Goal: Check status: Check status

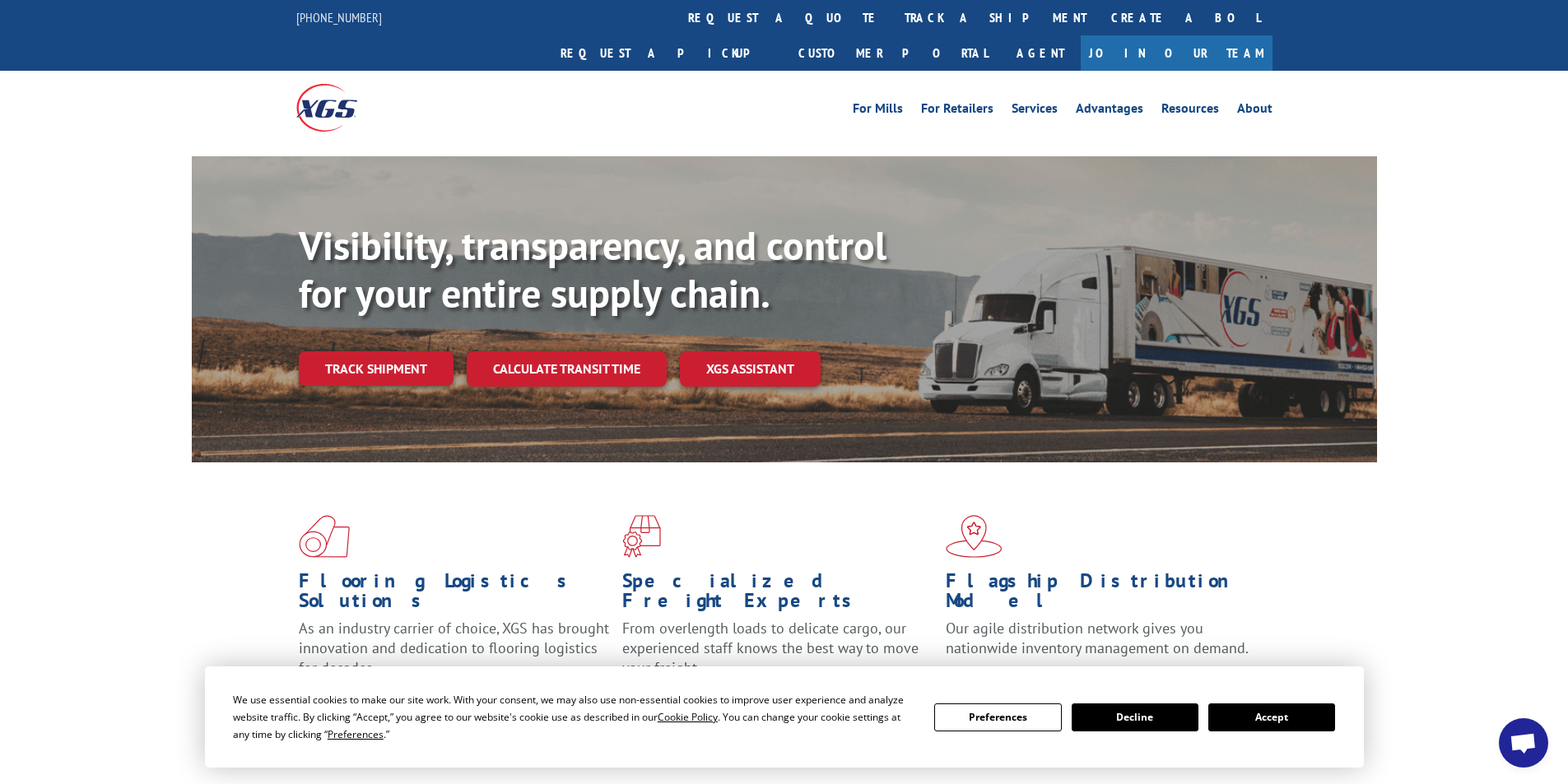
click at [380, 352] on link "Track shipment" at bounding box center [376, 369] width 155 height 35
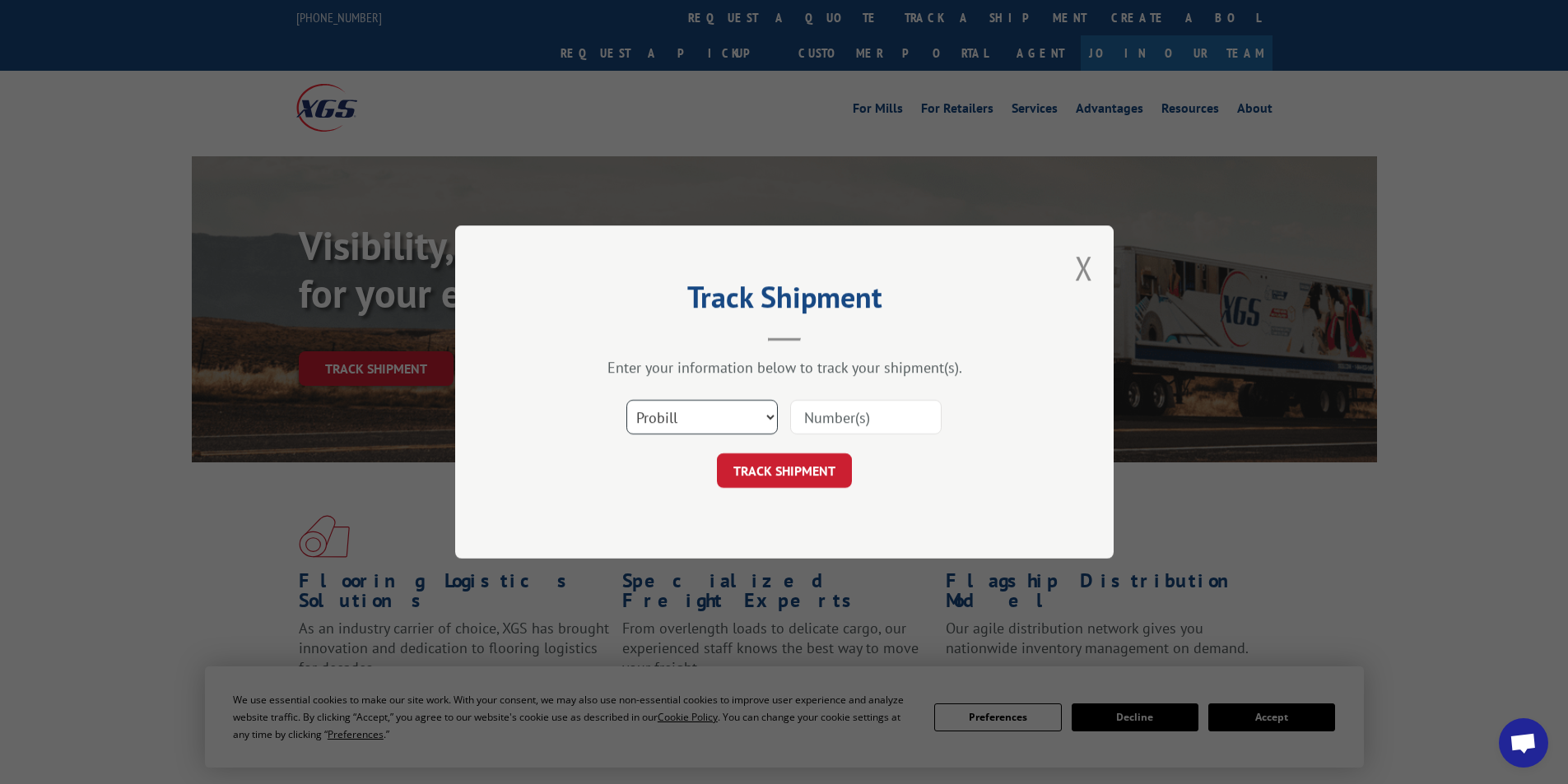
click at [770, 415] on select "Select category... Probill BOL PO" at bounding box center [702, 417] width 152 height 35
select select "bol"
click at [626, 400] on select "Select category... Probill BOL PO" at bounding box center [702, 417] width 152 height 35
click at [864, 421] on input at bounding box center [865, 417] width 152 height 35
type input "374069"
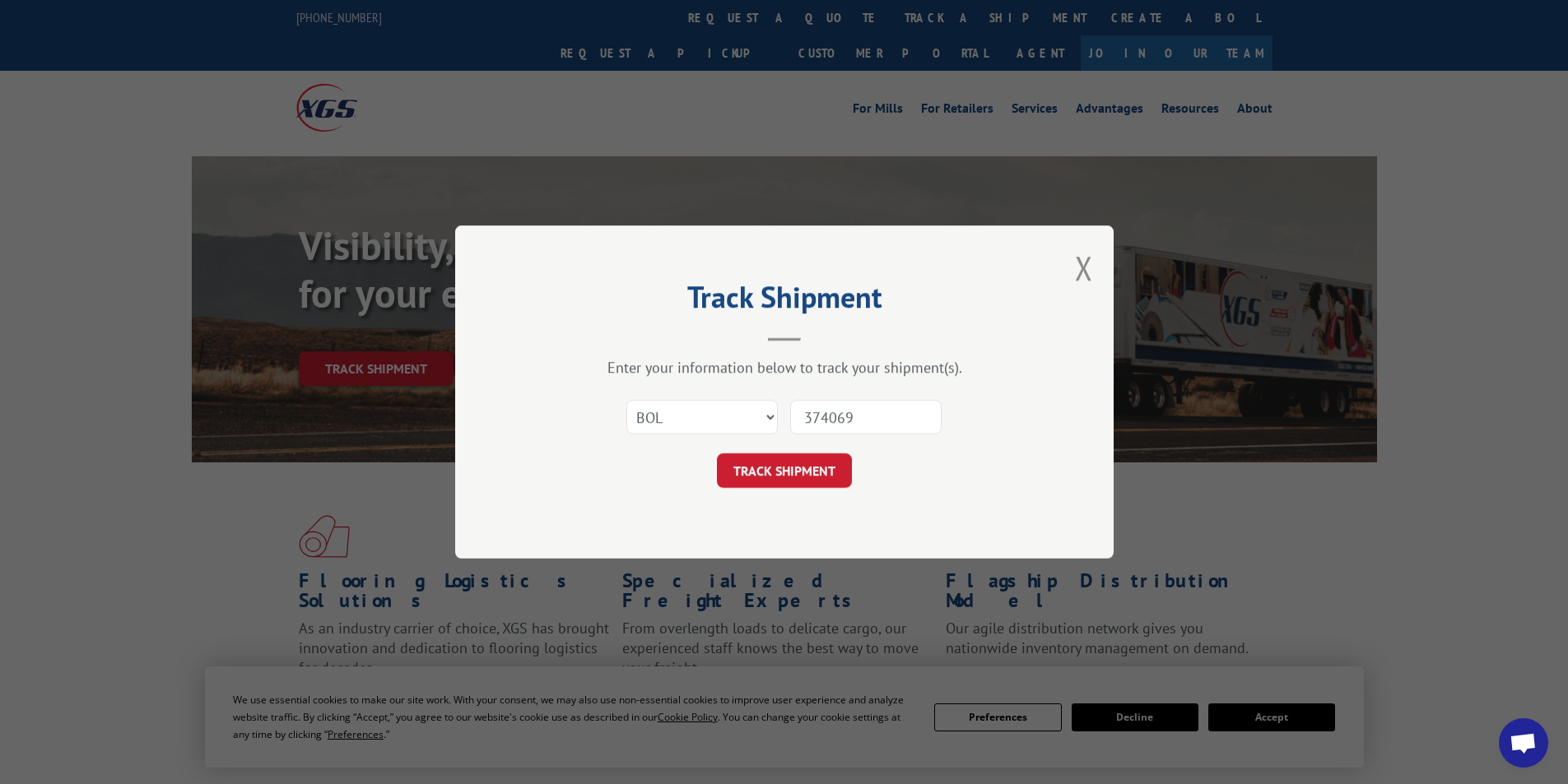
click button "TRACK SHIPMENT" at bounding box center [784, 471] width 135 height 35
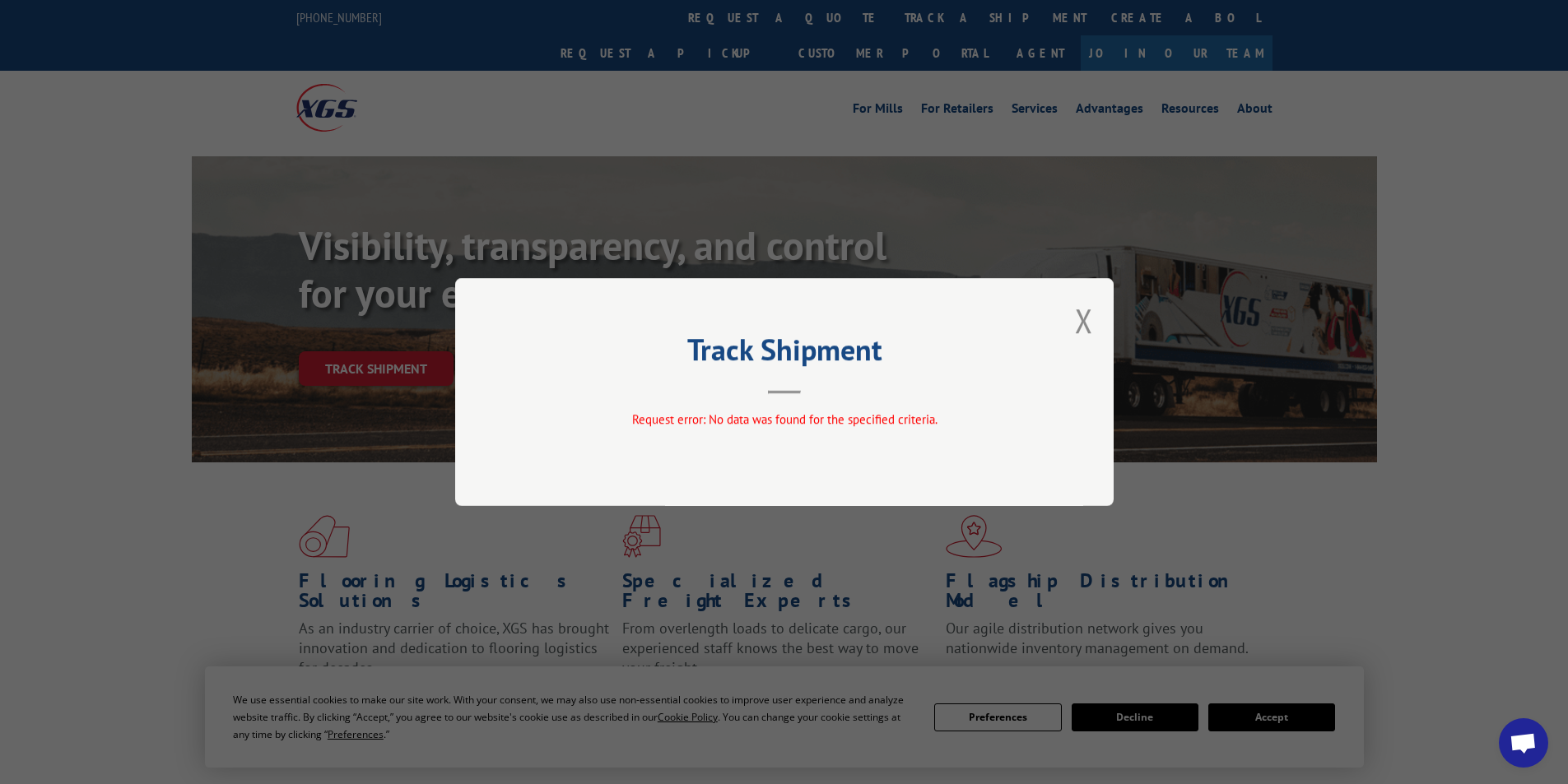
click at [1283, 710] on div "Track Shipment Request error: No data was found for the specified criteria." at bounding box center [784, 392] width 1568 height 784
click at [1084, 328] on button "Close modal" at bounding box center [1084, 321] width 18 height 44
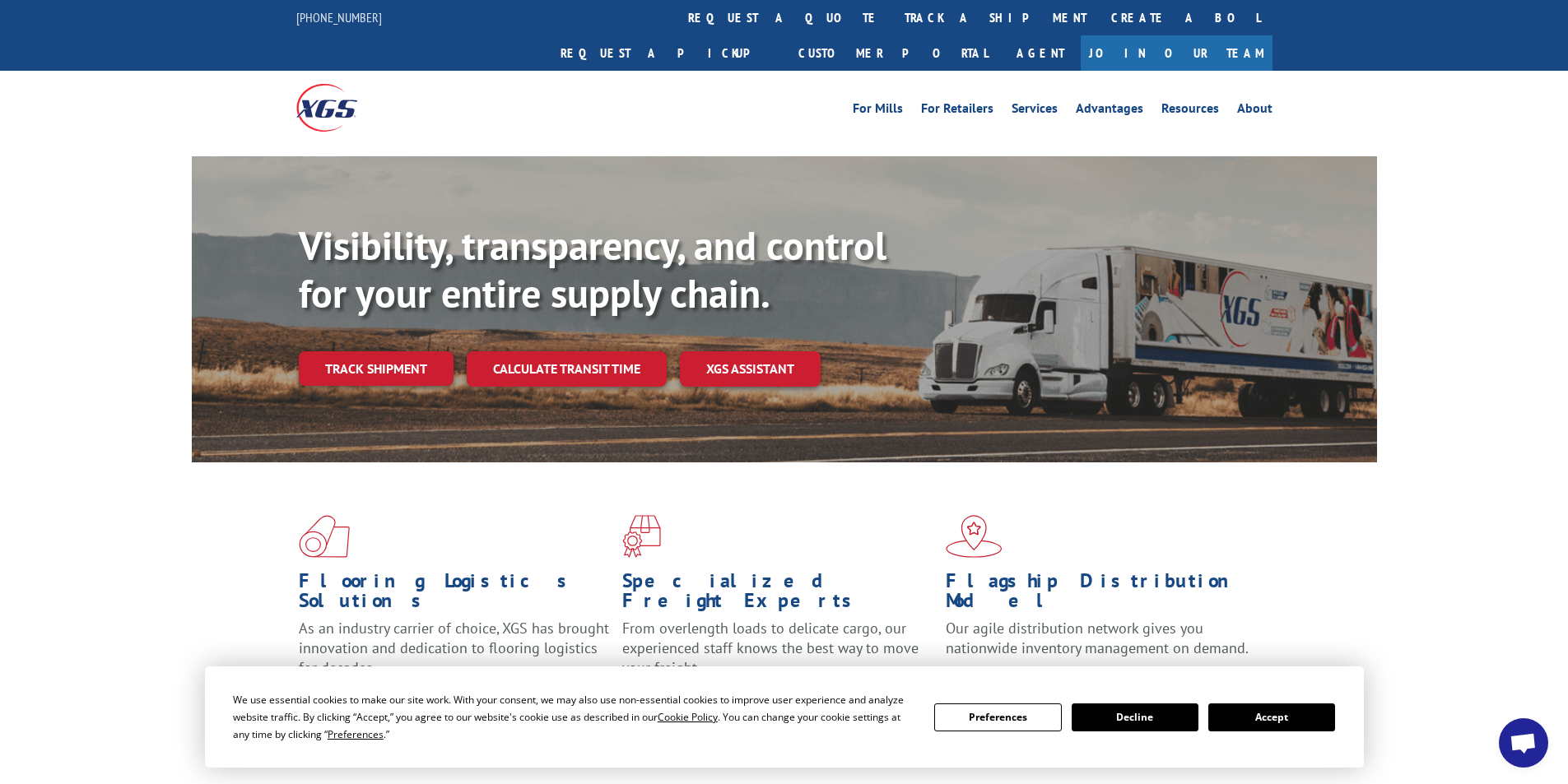
click at [1268, 719] on button "Accept" at bounding box center [1271, 717] width 126 height 28
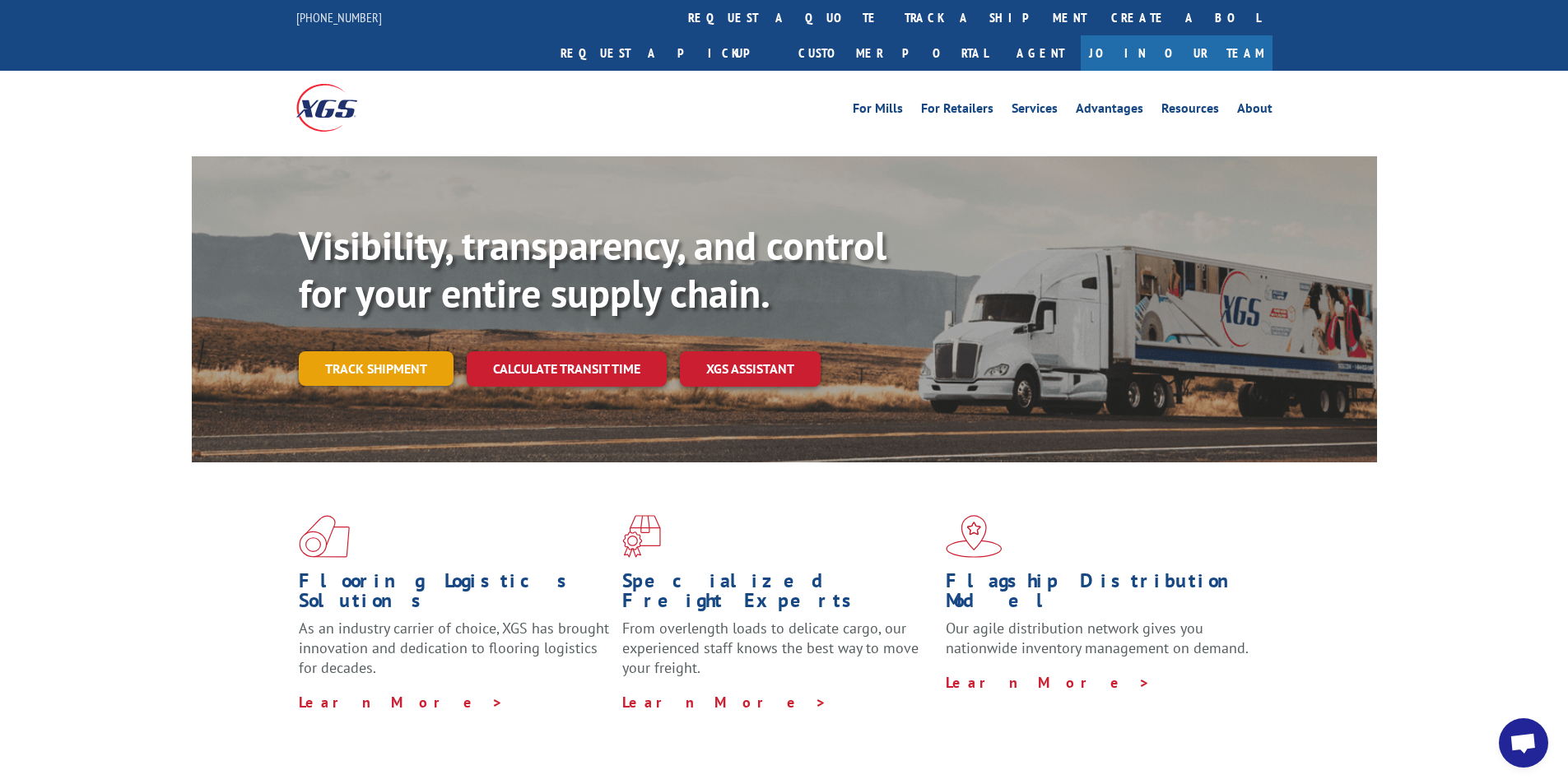
click at [419, 352] on link "Track shipment" at bounding box center [376, 369] width 155 height 35
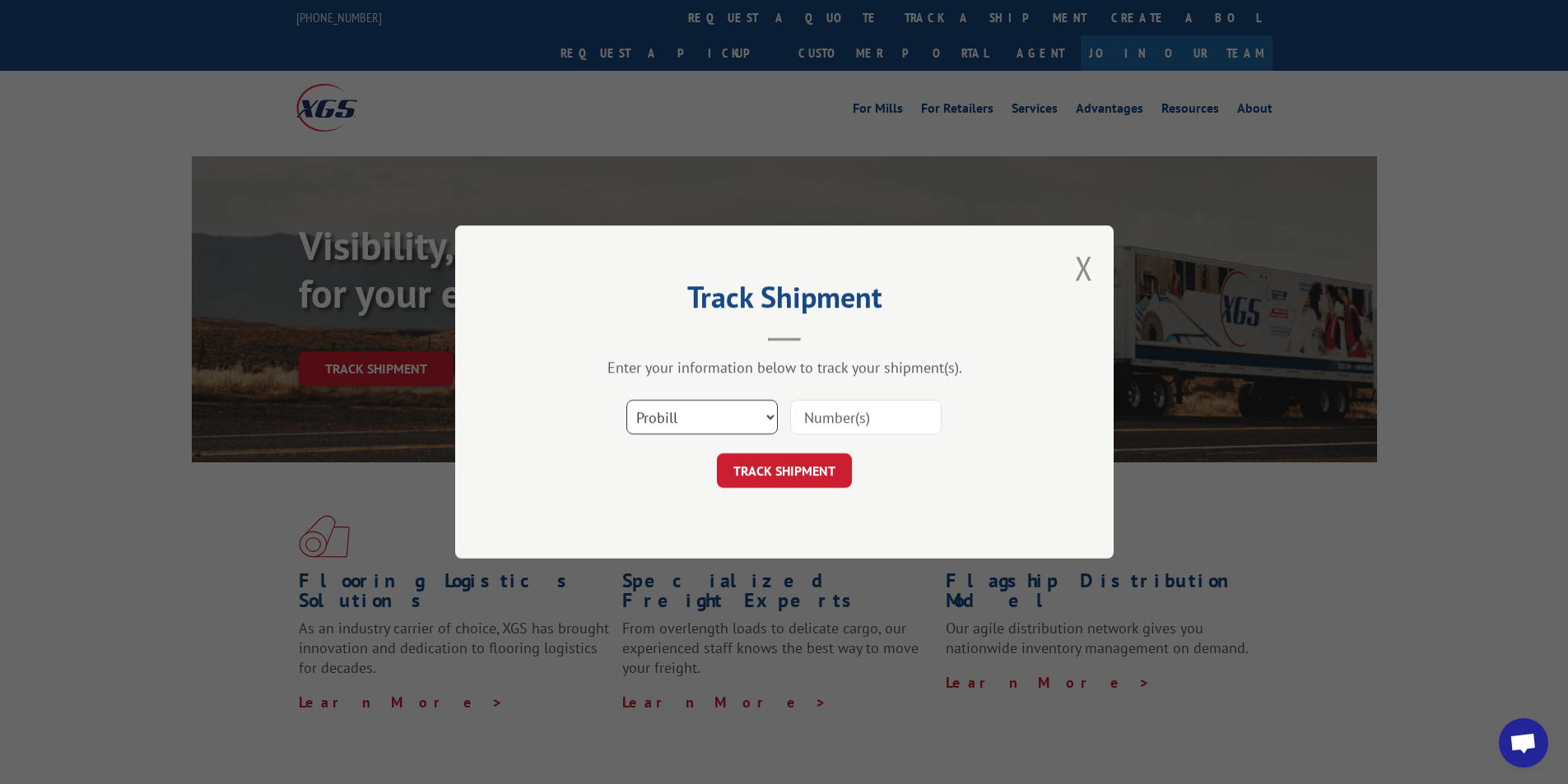
click at [769, 418] on select "Select category... Probill BOL PO" at bounding box center [702, 417] width 152 height 35
select select "bol"
click at [626, 400] on select "Select category... Probill BOL PO" at bounding box center [702, 417] width 152 height 35
click at [831, 424] on input at bounding box center [865, 417] width 152 height 35
type input "374069"
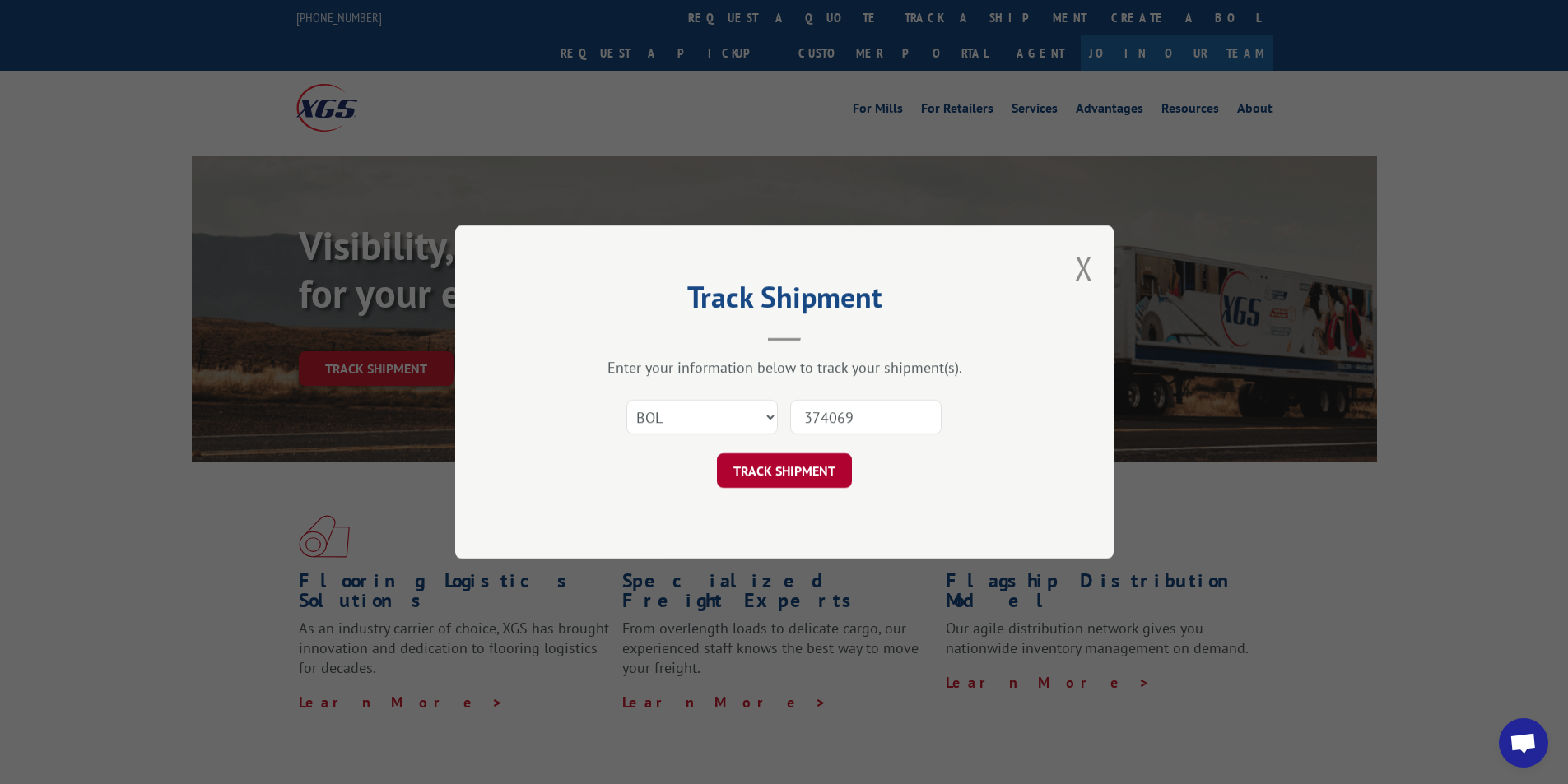
click at [794, 468] on button "TRACK SHIPMENT" at bounding box center [784, 471] width 135 height 35
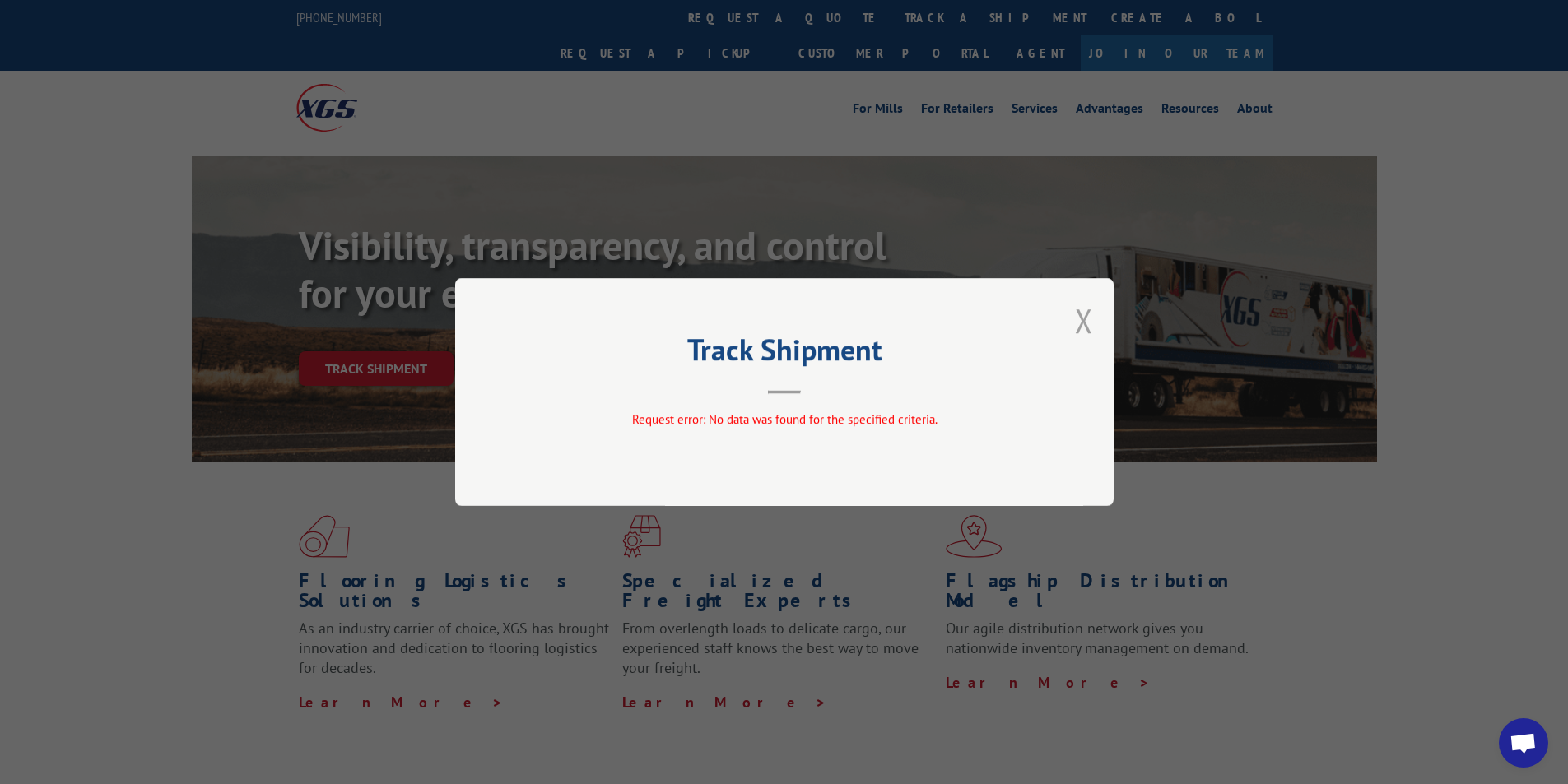
click at [1076, 320] on button "Close modal" at bounding box center [1084, 321] width 18 height 44
